Goal: Transaction & Acquisition: Purchase product/service

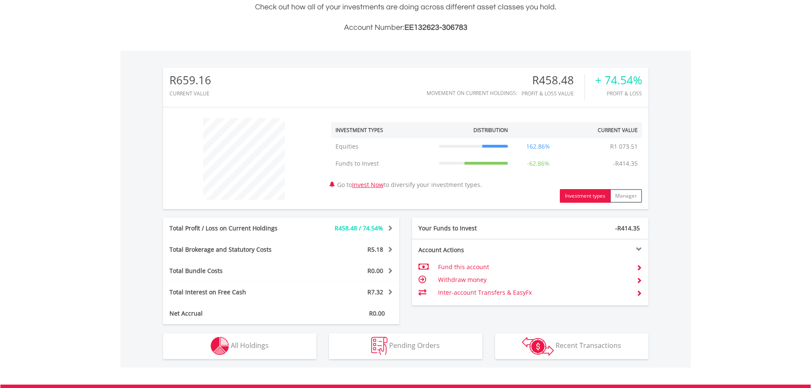
scroll to position [82, 162]
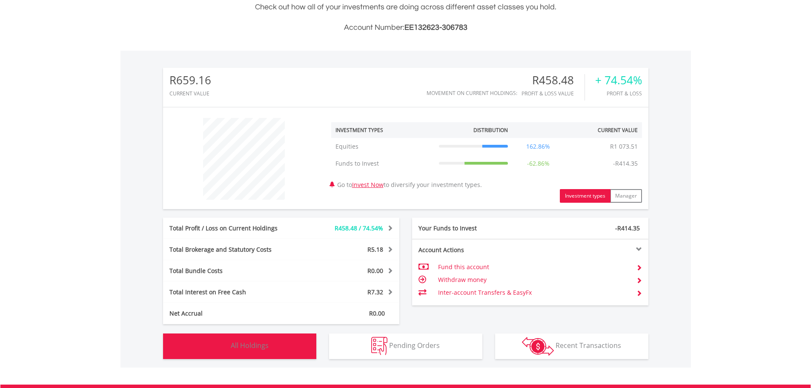
click at [265, 348] on span "All Holdings" at bounding box center [250, 345] width 38 height 9
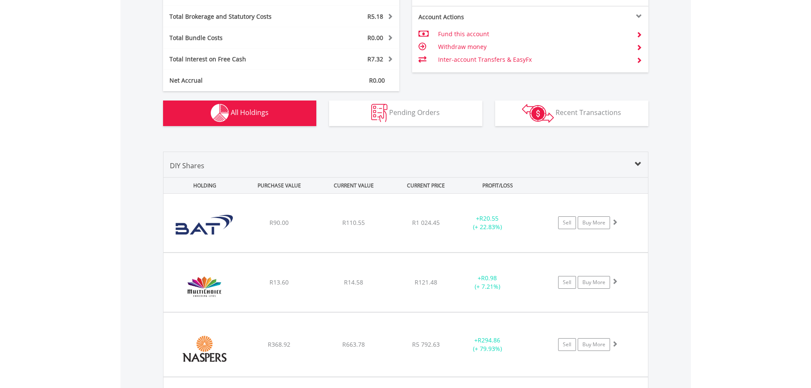
scroll to position [601, 0]
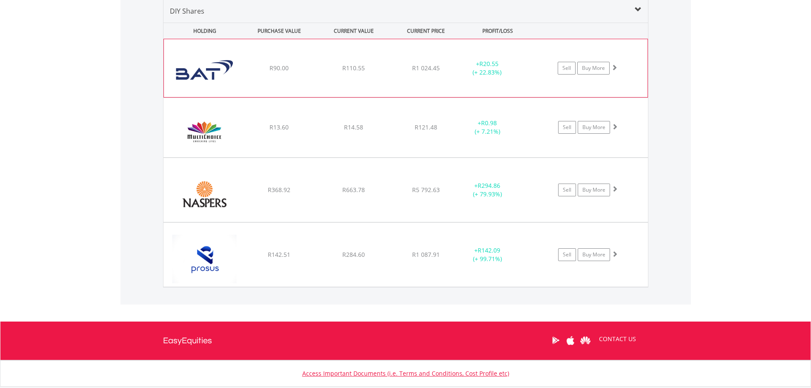
click at [250, 82] on div "﻿ British American Tobacco PLC R90.00 R110.55 R1 024.45 + R20.55 (+ 22.83%) Sel…" at bounding box center [406, 68] width 484 height 58
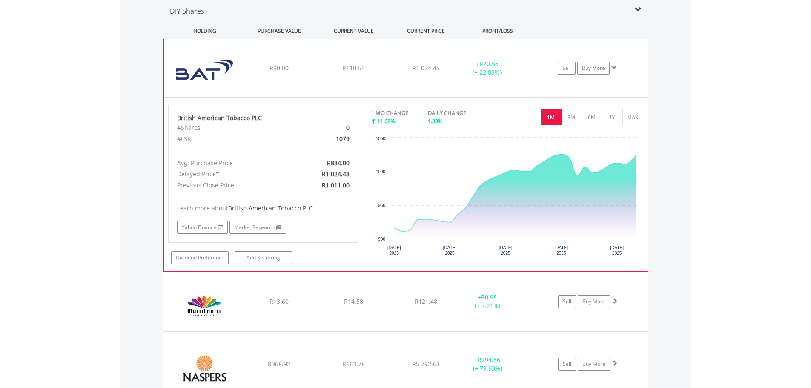
click at [614, 64] on span at bounding box center [615, 67] width 6 height 6
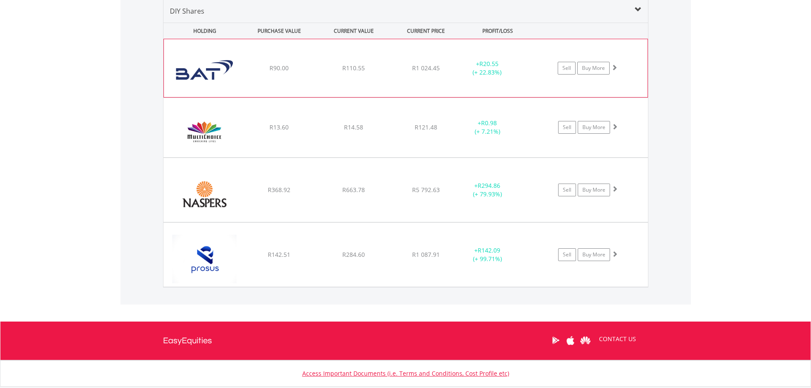
click at [614, 64] on span at bounding box center [615, 67] width 6 height 6
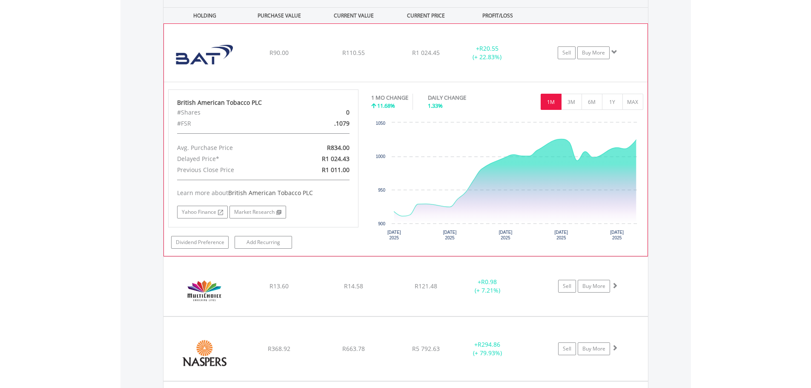
scroll to position [601, 0]
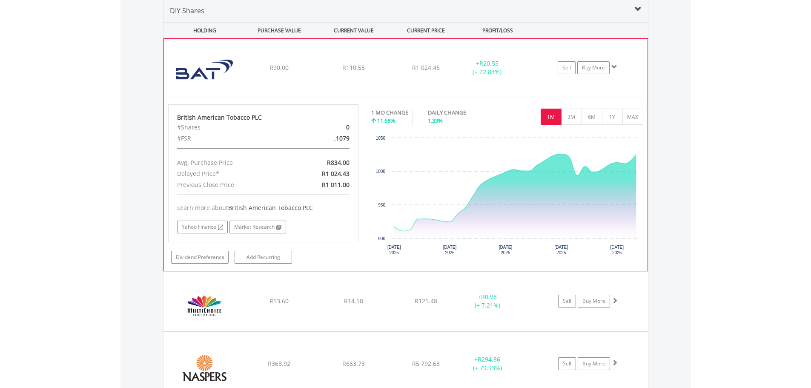
click at [635, 78] on div "﻿ British American Tobacco PLC R90.00 R110.55 R1 024.45 + R20.55 (+ 22.83%) Sel…" at bounding box center [406, 68] width 484 height 58
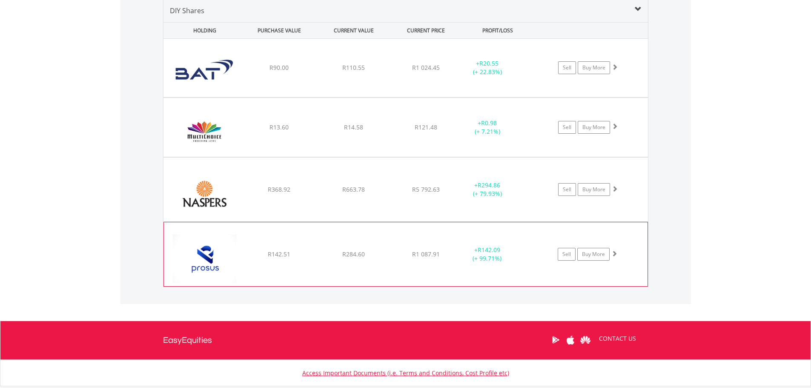
click at [311, 97] on div "﻿ Prosus N.V R142.51 R284.60 R1 087.91 + R142.09 (+ 99.71%) Sell Buy More" at bounding box center [406, 68] width 485 height 58
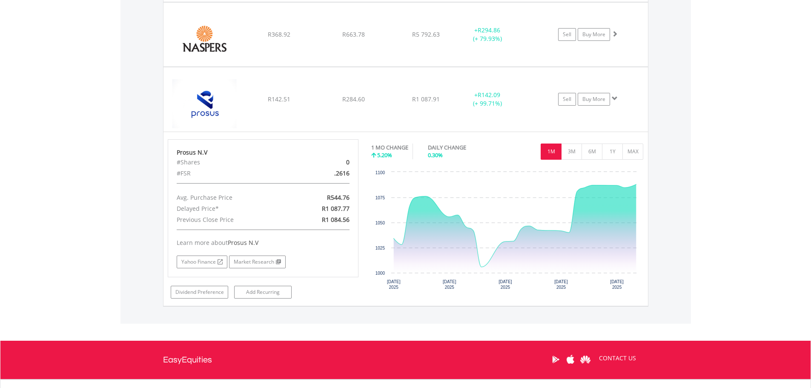
scroll to position [771, 0]
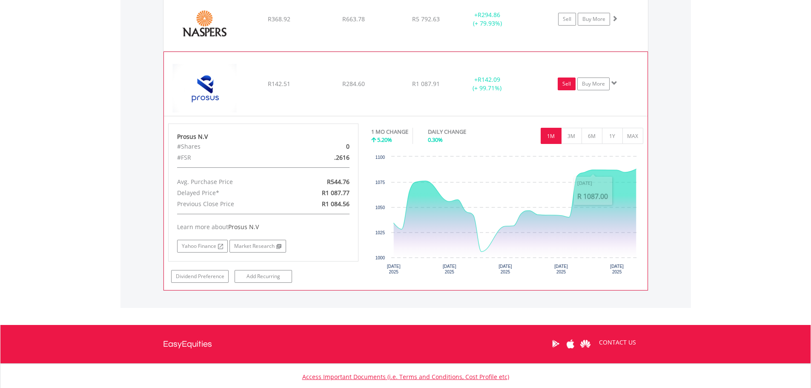
click at [568, 87] on link "Sell" at bounding box center [567, 84] width 18 height 13
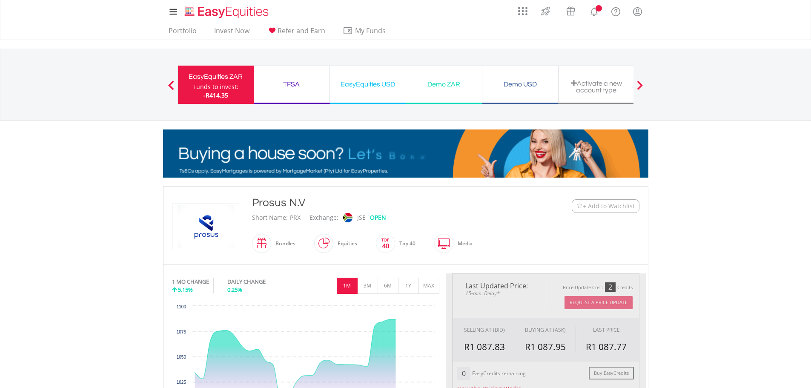
scroll to position [128, 0]
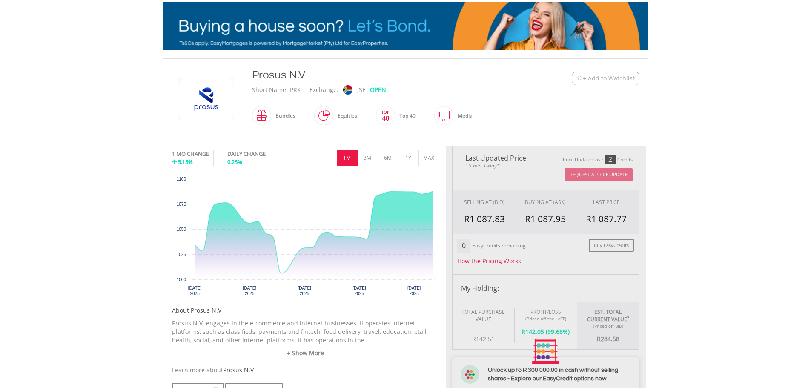
type input "******"
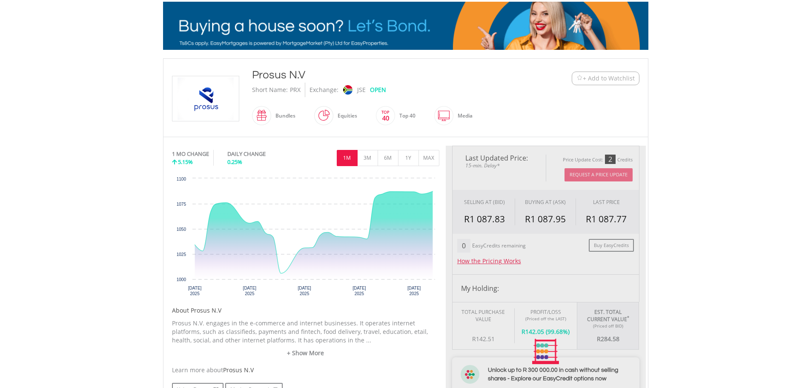
type input "******"
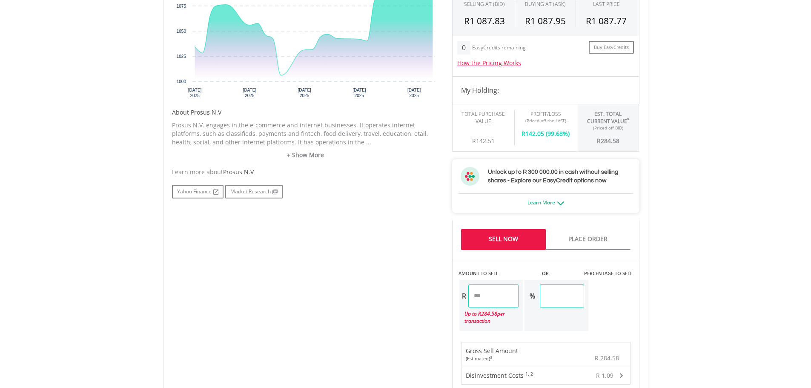
scroll to position [341, 0]
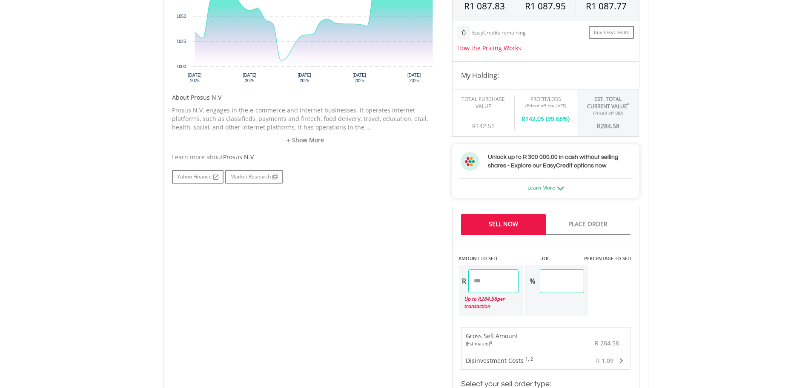
click at [571, 282] on input "******" at bounding box center [562, 281] width 44 height 24
click at [584, 282] on input "******" at bounding box center [562, 281] width 44 height 24
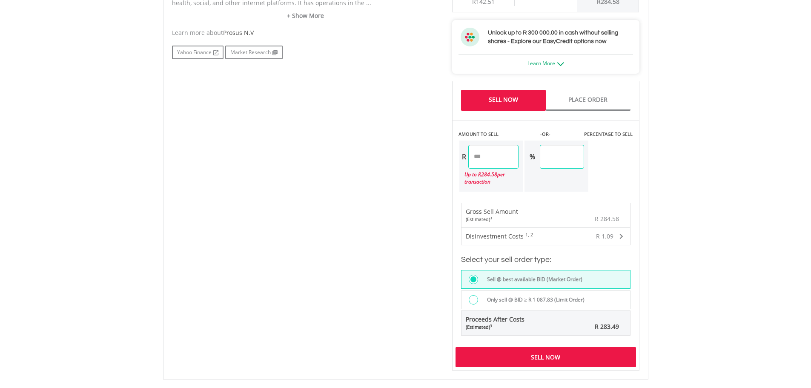
scroll to position [511, 0]
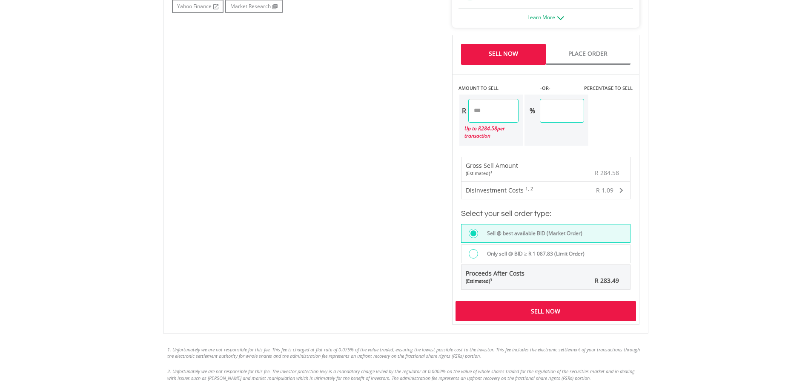
click at [542, 312] on div "Sell Now" at bounding box center [546, 311] width 181 height 20
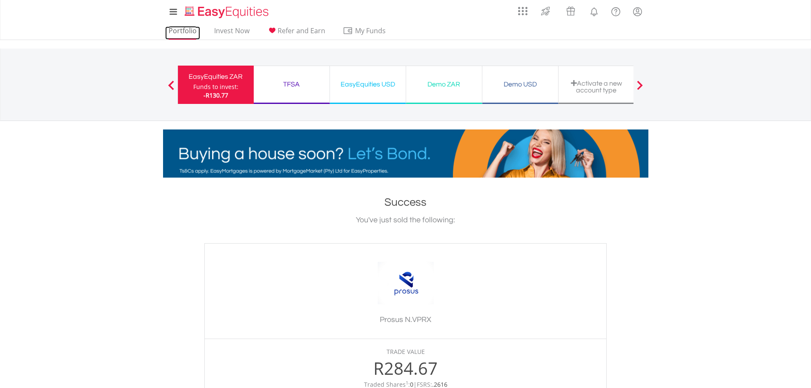
click at [181, 32] on link "Portfolio" at bounding box center [182, 32] width 35 height 13
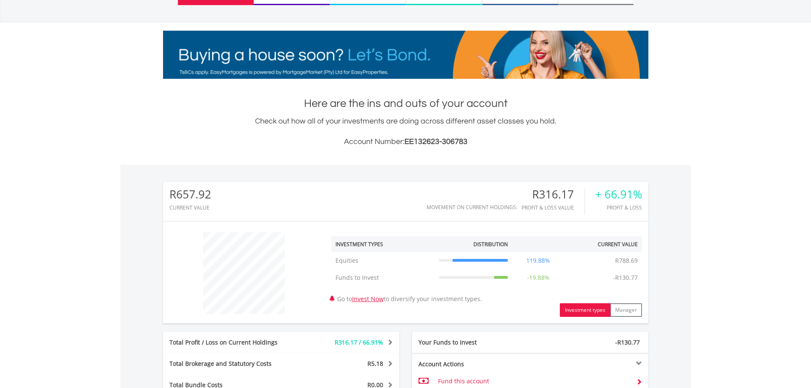
scroll to position [256, 0]
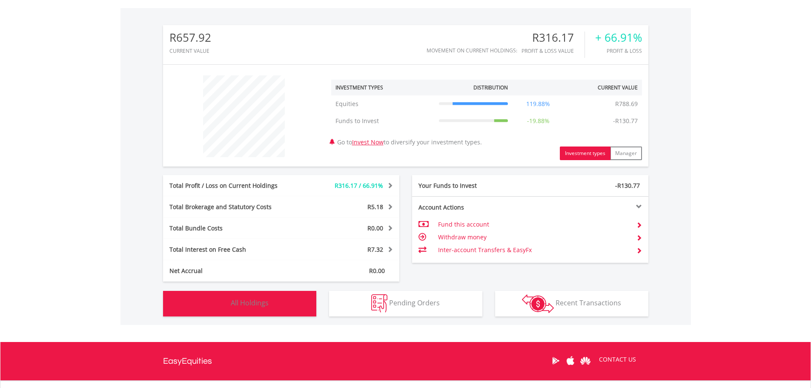
click at [289, 305] on button "Holdings All Holdings" at bounding box center [239, 304] width 153 height 26
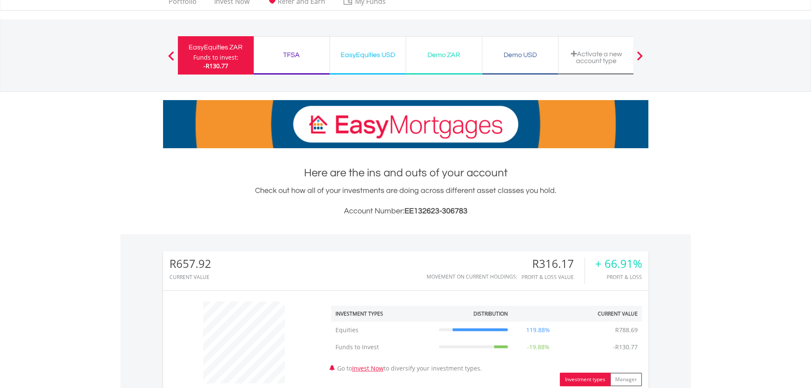
scroll to position [0, 0]
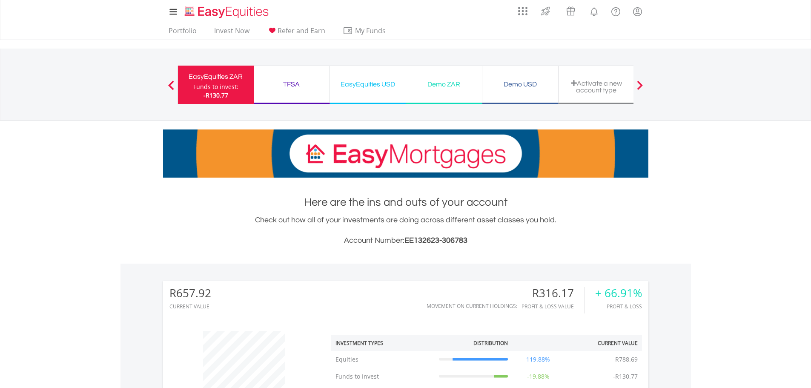
click at [220, 84] on div "Funds to invest:" at bounding box center [215, 87] width 45 height 9
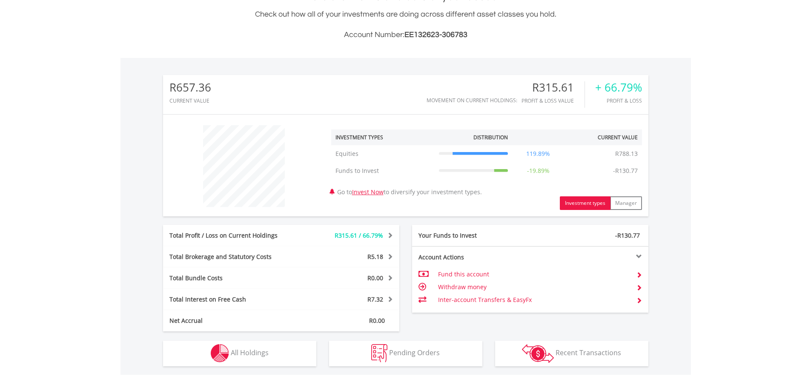
scroll to position [213, 0]
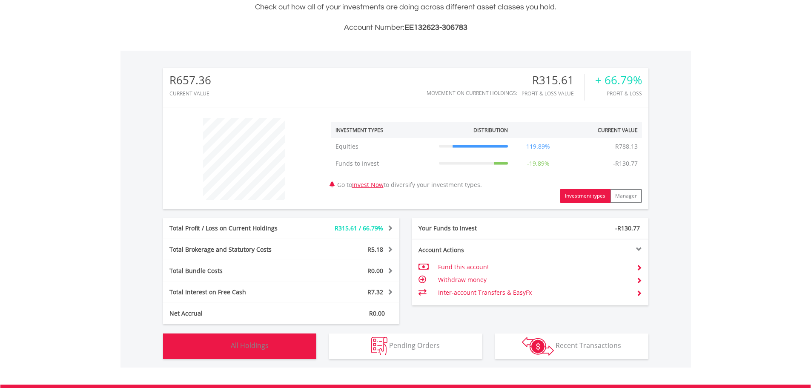
click at [252, 353] on button "Holdings All Holdings" at bounding box center [239, 347] width 153 height 26
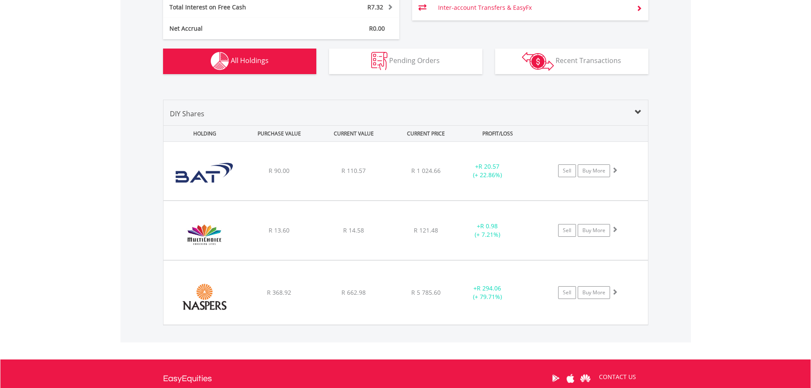
scroll to position [554, 0]
